Goal: Transaction & Acquisition: Obtain resource

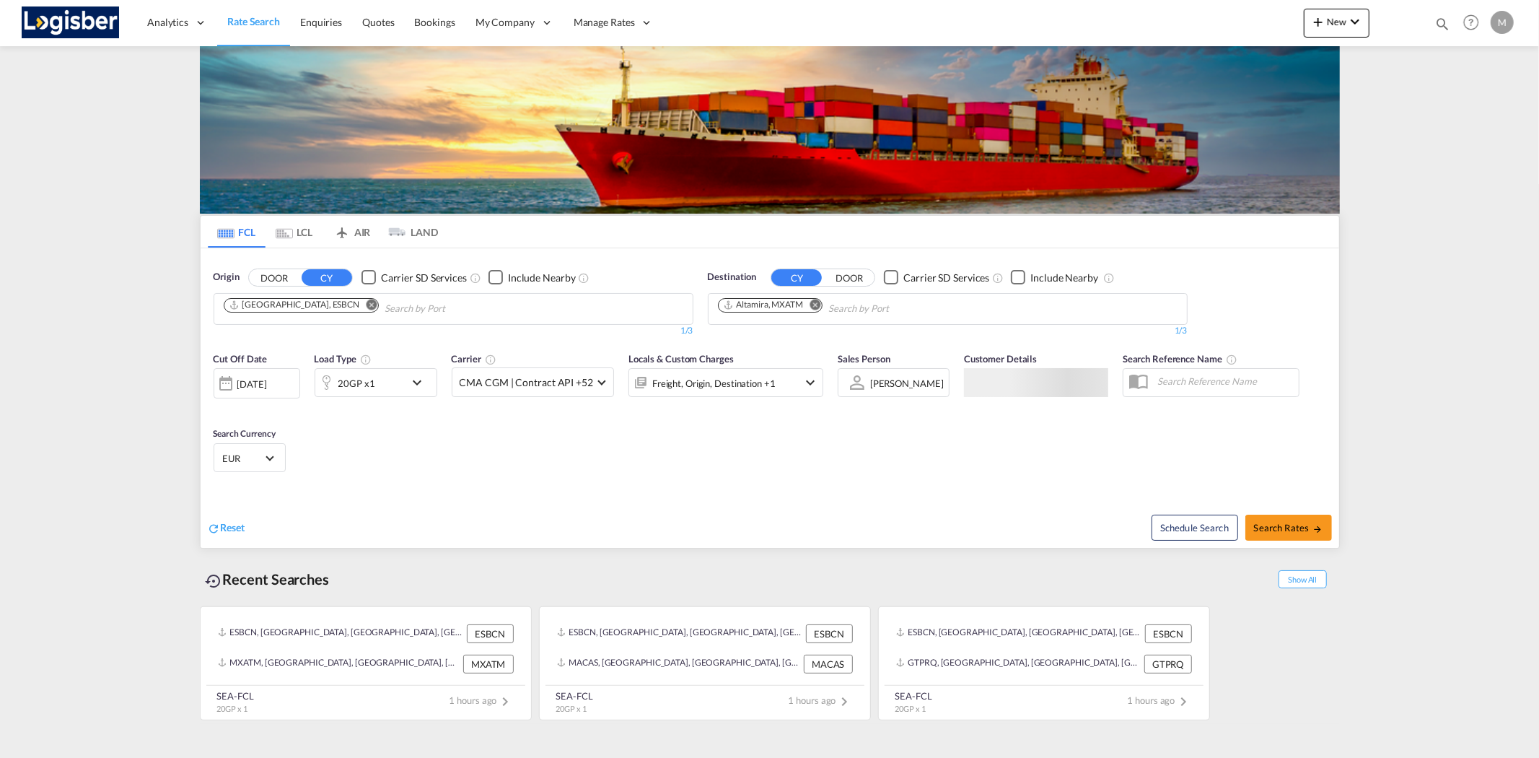
click at [366, 303] on md-icon "Remove" at bounding box center [371, 304] width 11 height 11
click at [813, 305] on md-icon "Remove" at bounding box center [815, 304] width 11 height 11
click at [297, 316] on body "Analytics Reports Dashboard Rate Search Enquiries Quotes Bookings" at bounding box center [769, 379] width 1539 height 758
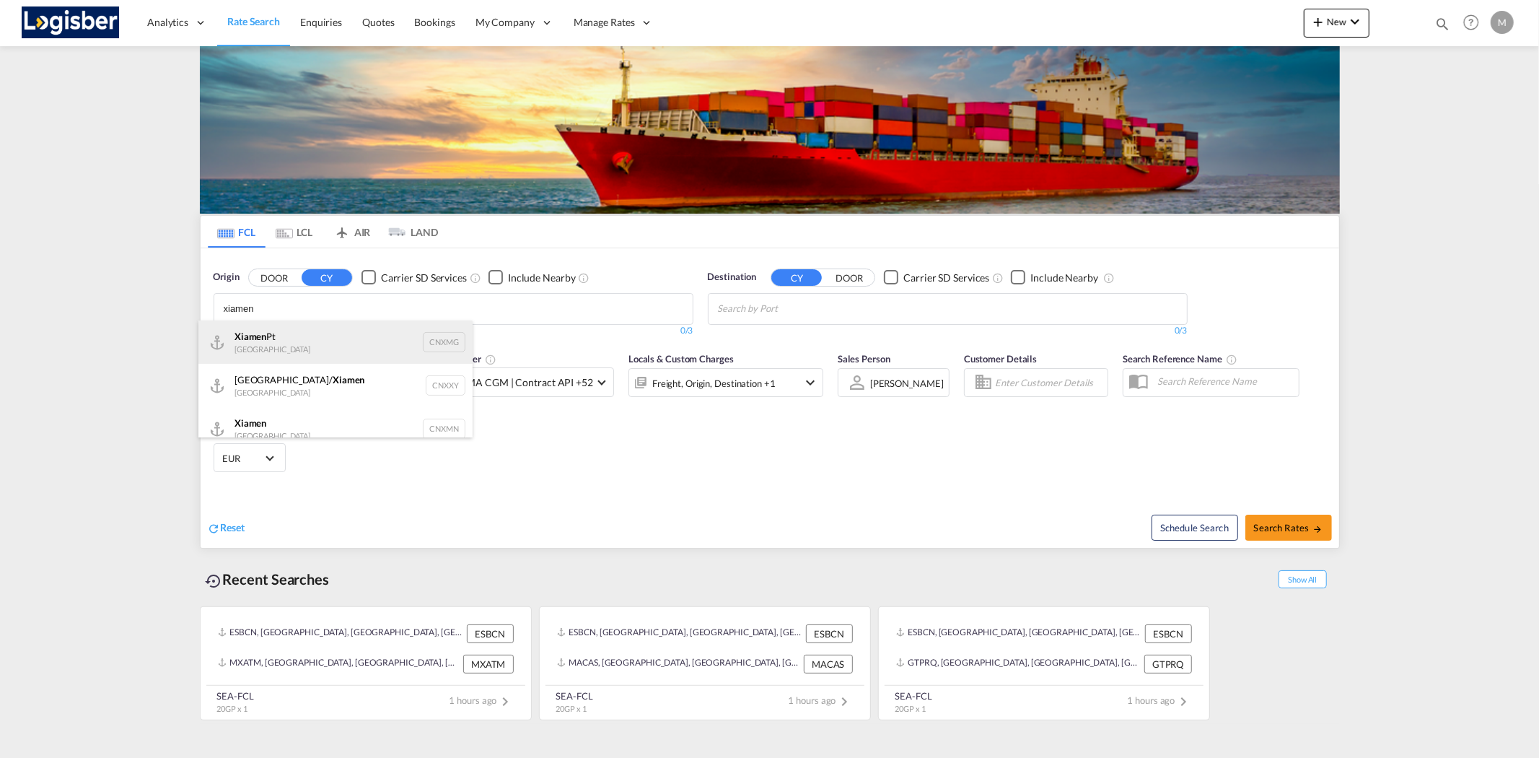
type input "xiamen"
click at [265, 341] on div "Xiamen Pt China CNXMG" at bounding box center [335, 341] width 274 height 43
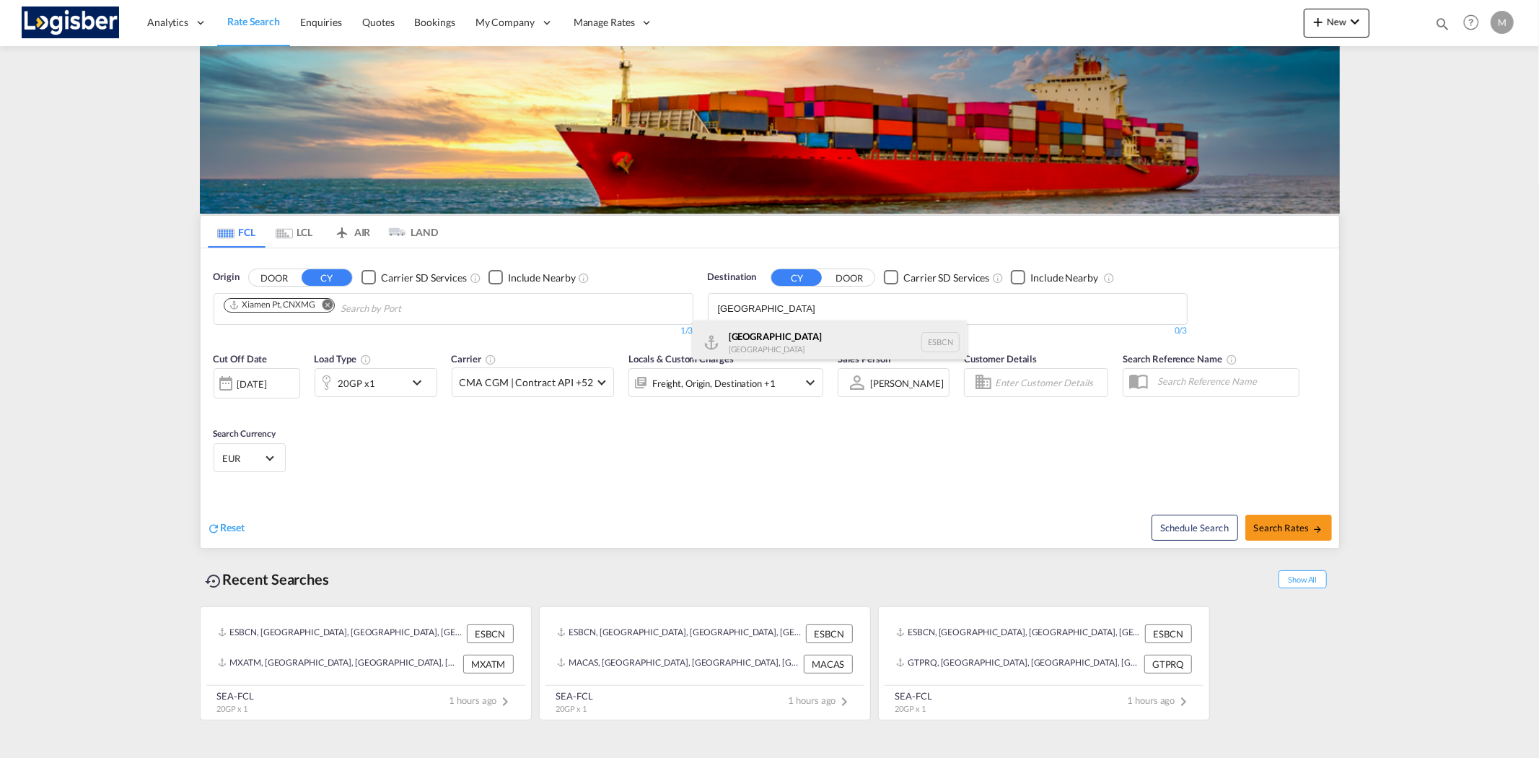
type input "[GEOGRAPHIC_DATA]"
click at [748, 335] on div "[GEOGRAPHIC_DATA] [GEOGRAPHIC_DATA] ESBCN" at bounding box center [830, 341] width 274 height 43
click at [416, 387] on md-icon "icon-chevron-down" at bounding box center [420, 382] width 25 height 17
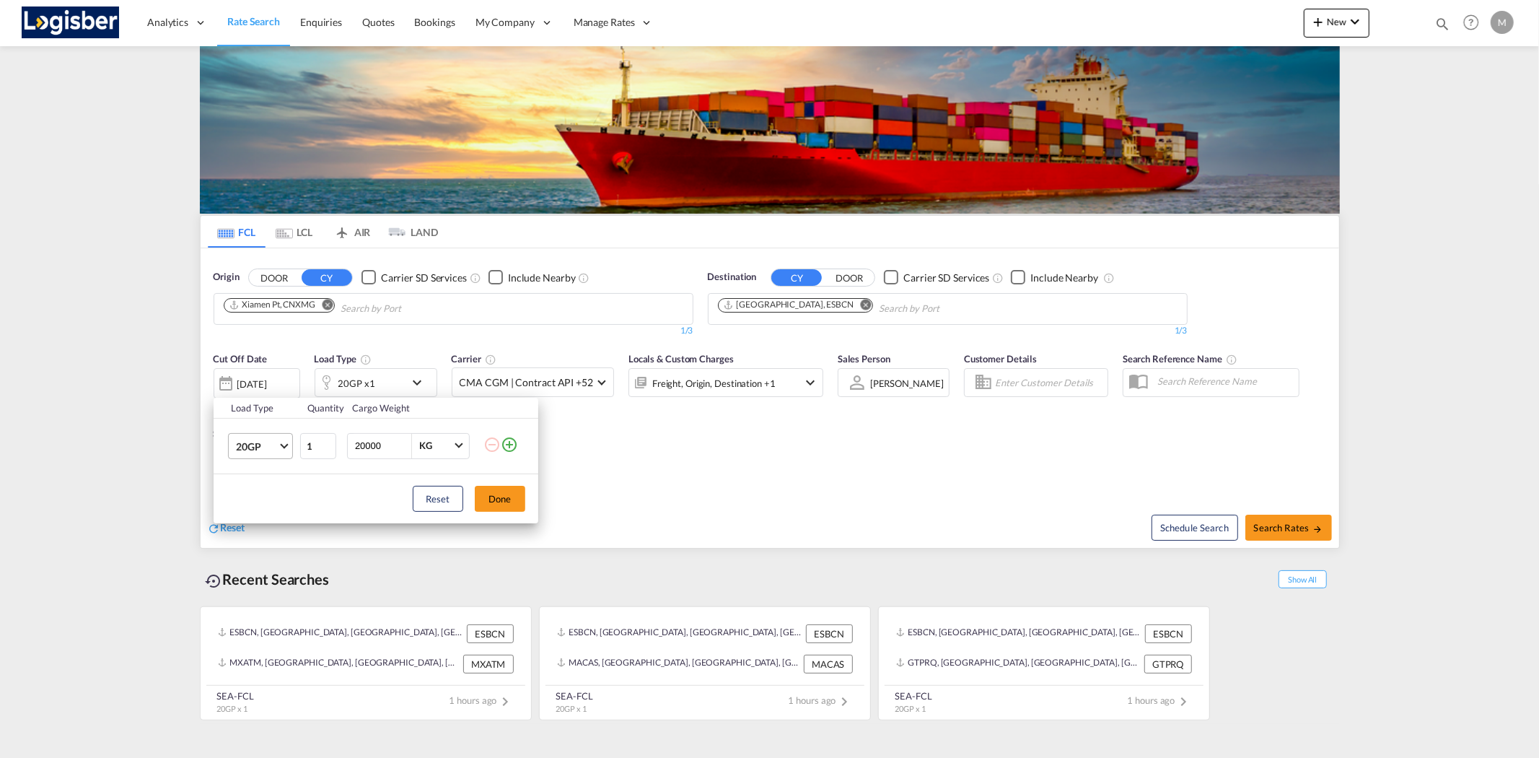
click at [272, 451] on span "20GP" at bounding box center [257, 447] width 42 height 14
drag, startPoint x: 249, startPoint y: 485, endPoint x: 378, endPoint y: 501, distance: 130.2
click at [250, 484] on div "40GP" at bounding box center [247, 480] width 25 height 14
click at [498, 499] on button "Done" at bounding box center [500, 499] width 51 height 26
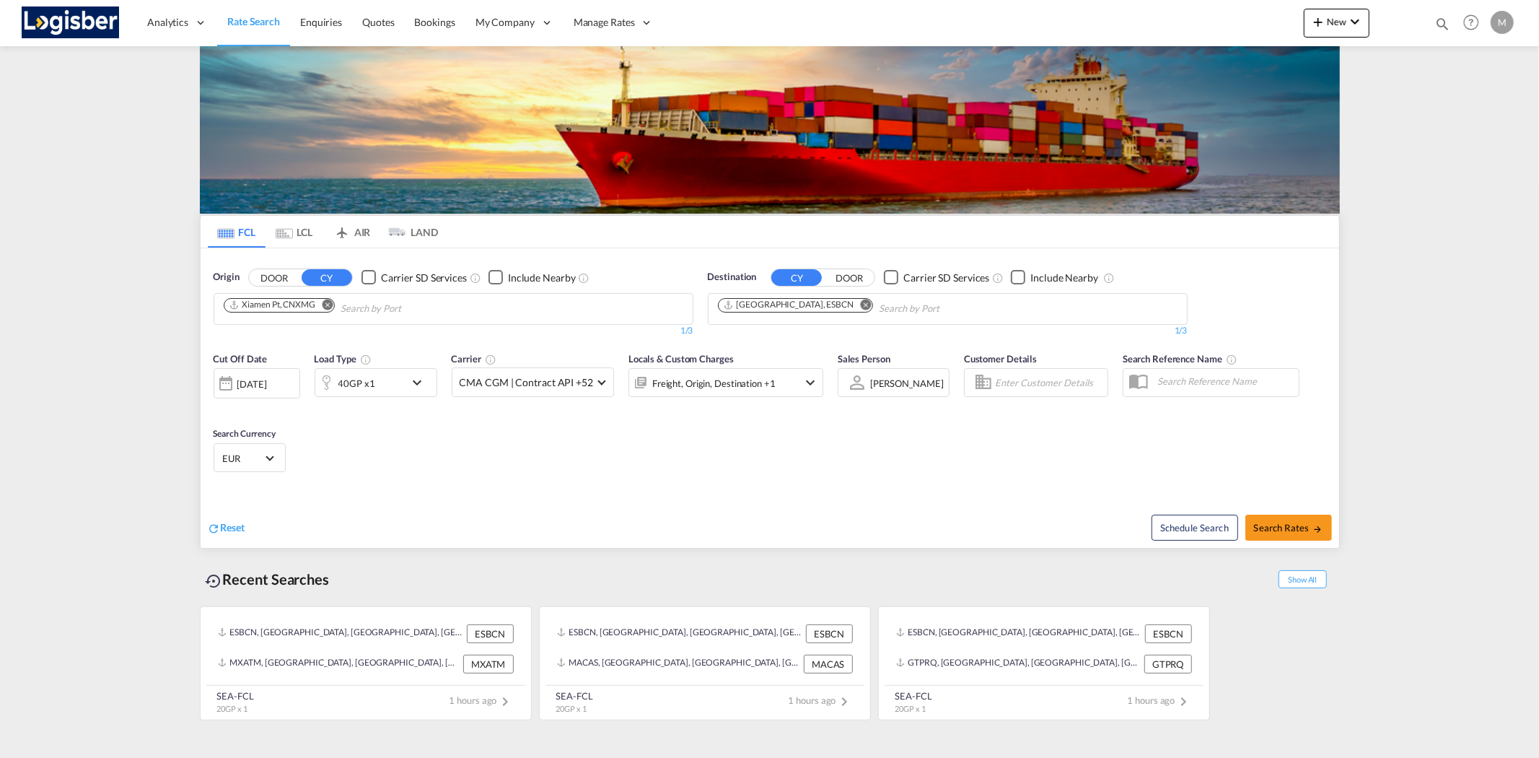
click at [267, 388] on div "[DATE]" at bounding box center [252, 383] width 30 height 13
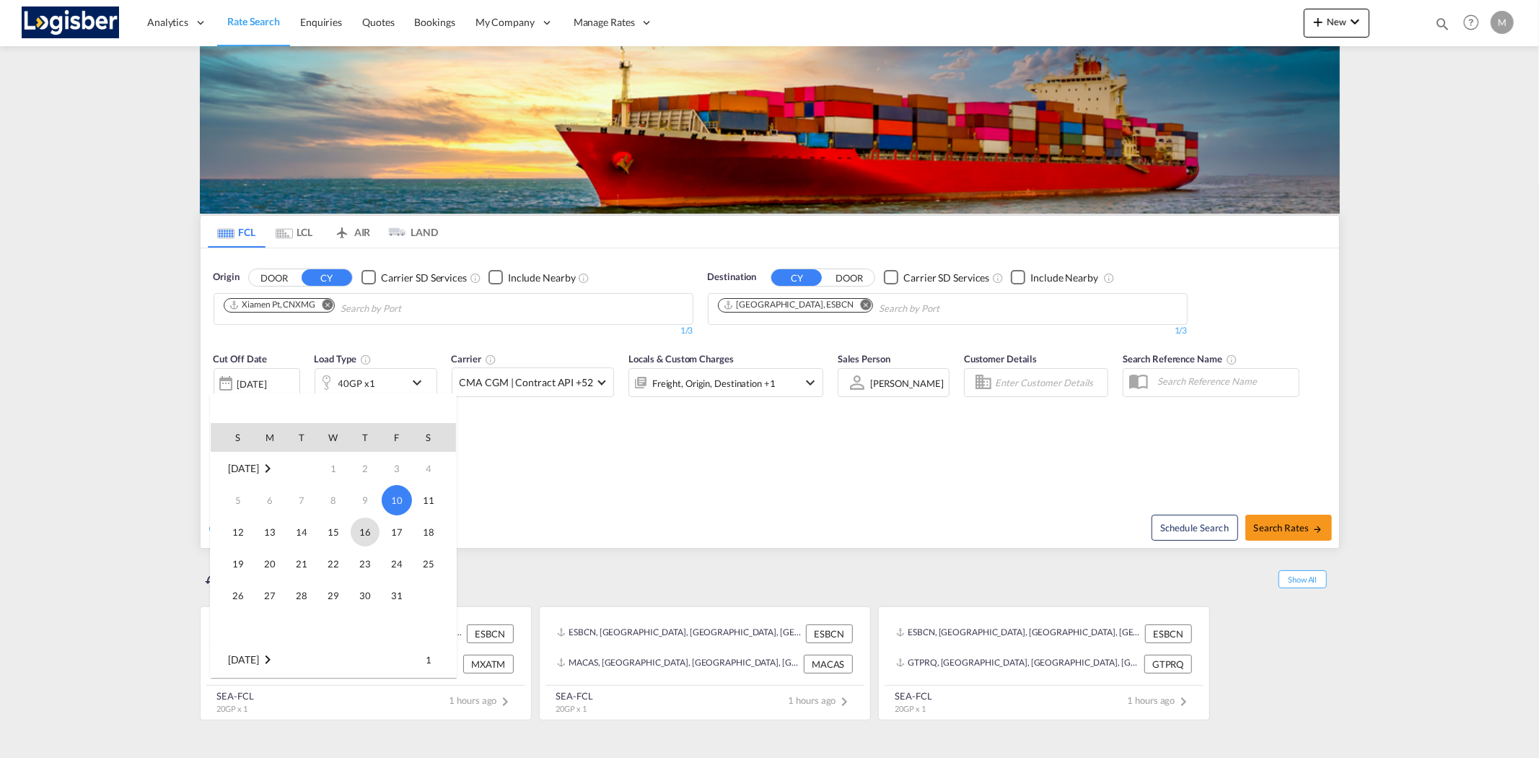
click at [361, 532] on span "16" at bounding box center [365, 531] width 29 height 29
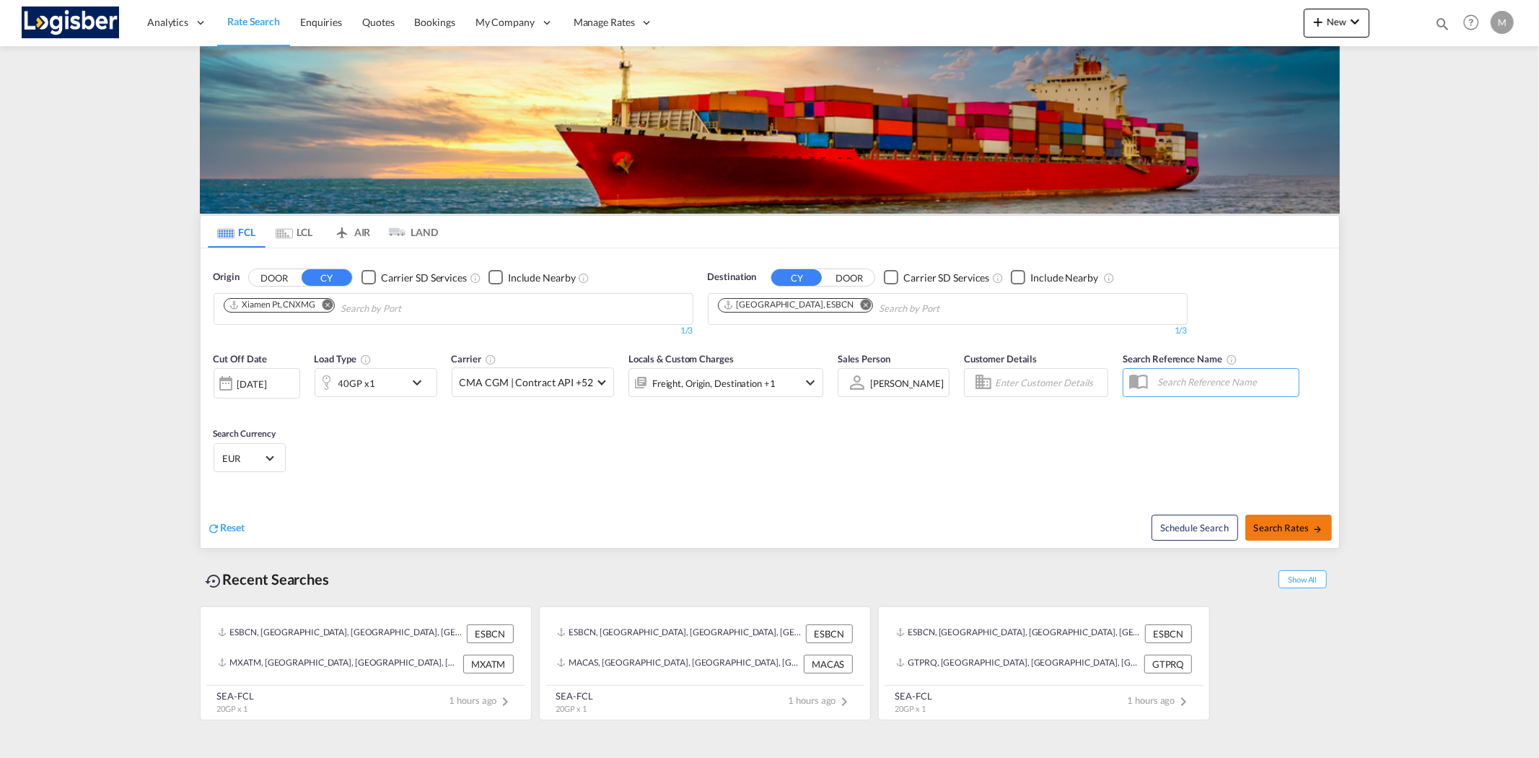
click at [1287, 528] on span "Search Rates" at bounding box center [1288, 528] width 69 height 12
type input "CNXMG to ESBCN / [DATE]"
